Goal: Find specific page/section: Find specific page/section

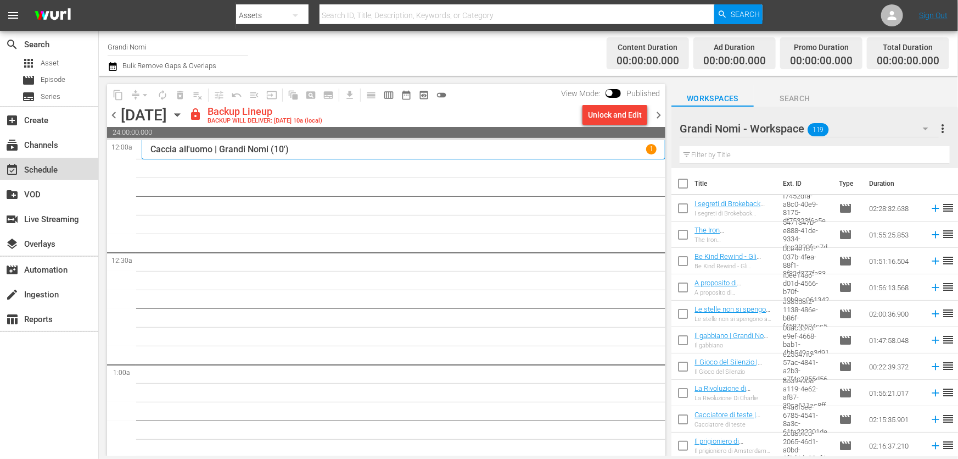
click at [59, 169] on div "event_available Schedule" at bounding box center [30, 168] width 61 height 10
click at [57, 135] on div "subscriptions Channels" at bounding box center [49, 144] width 98 height 22
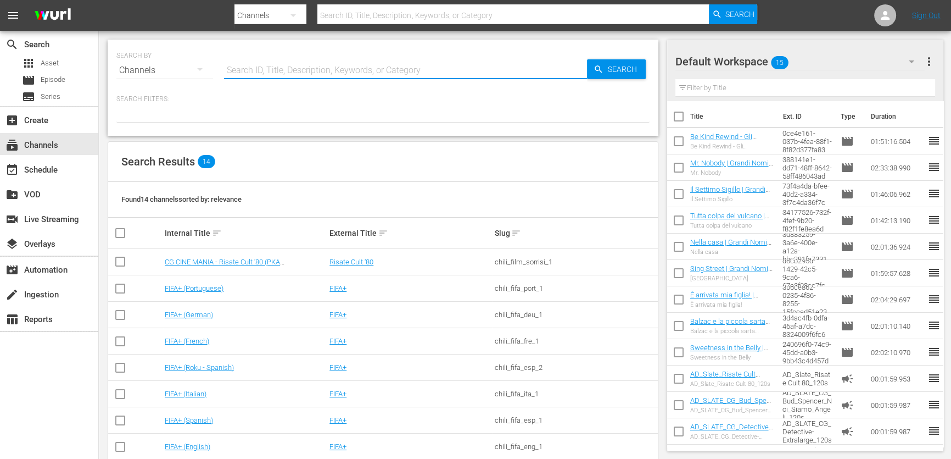
click at [324, 66] on input "text" at bounding box center [405, 70] width 363 height 26
type input "risate cut"
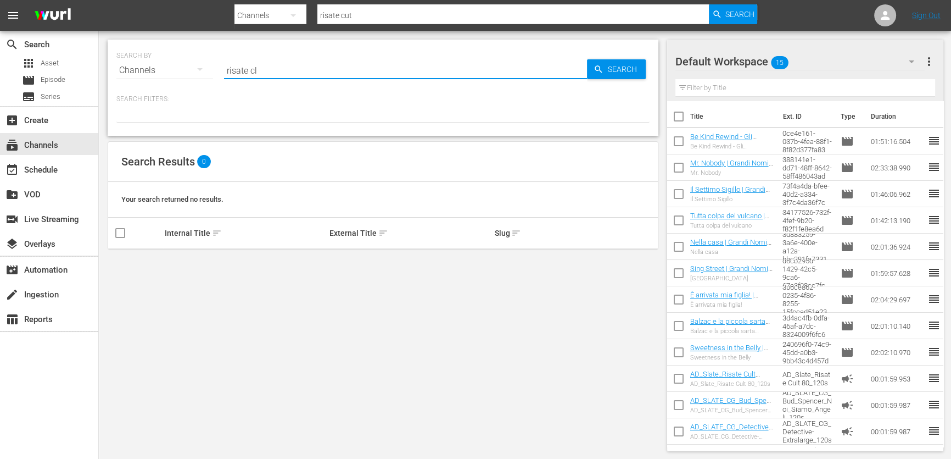
type input "risate clt"
drag, startPoint x: 253, startPoint y: 71, endPoint x: 443, endPoint y: 68, distance: 189.5
click at [439, 69] on input "risate clt" at bounding box center [405, 70] width 363 height 26
type input "risate cult"
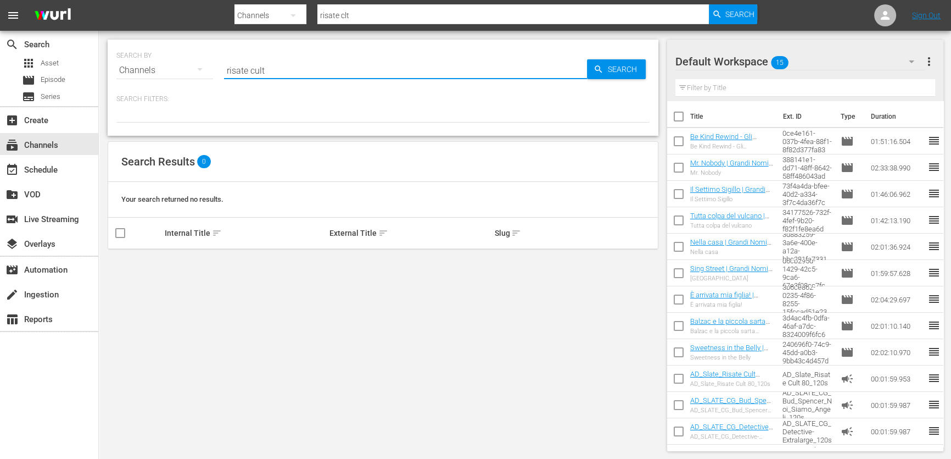
type input "risate cult"
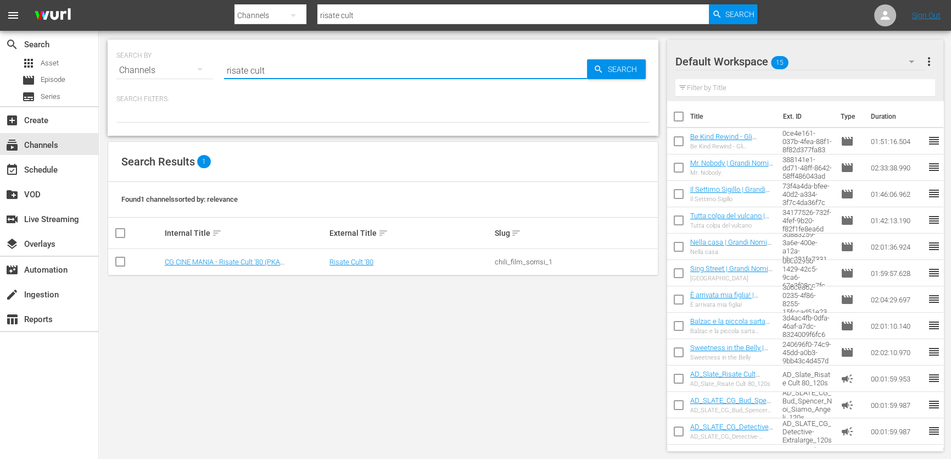
click at [287, 252] on td "CG CINE MANIA - Risate Cult '80 (PKA [PERSON_NAME] – Noi siamo angeli)" at bounding box center [245, 262] width 165 height 26
click at [280, 258] on link "CG CINE MANIA - Risate Cult '80 (PKA [PERSON_NAME] – Noi siamo angeli)" at bounding box center [222, 266] width 115 height 16
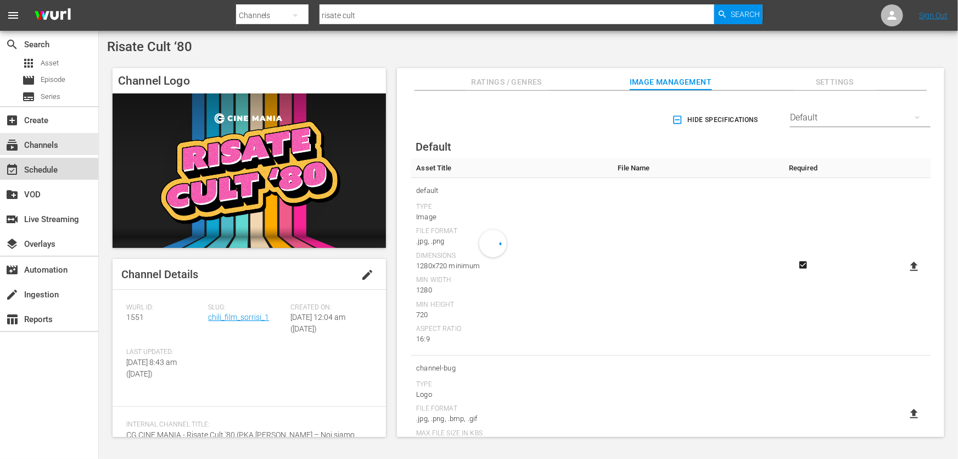
click at [69, 170] on div "event_available Schedule" at bounding box center [49, 169] width 98 height 22
